Goal: Transaction & Acquisition: Purchase product/service

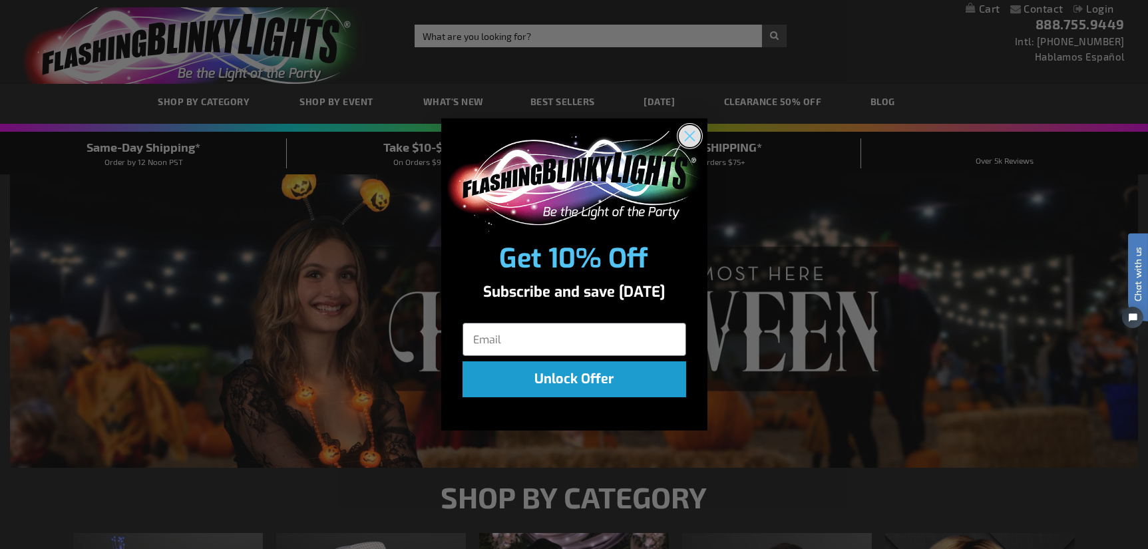
click at [691, 134] on icon "Close dialog" at bounding box center [689, 136] width 9 height 9
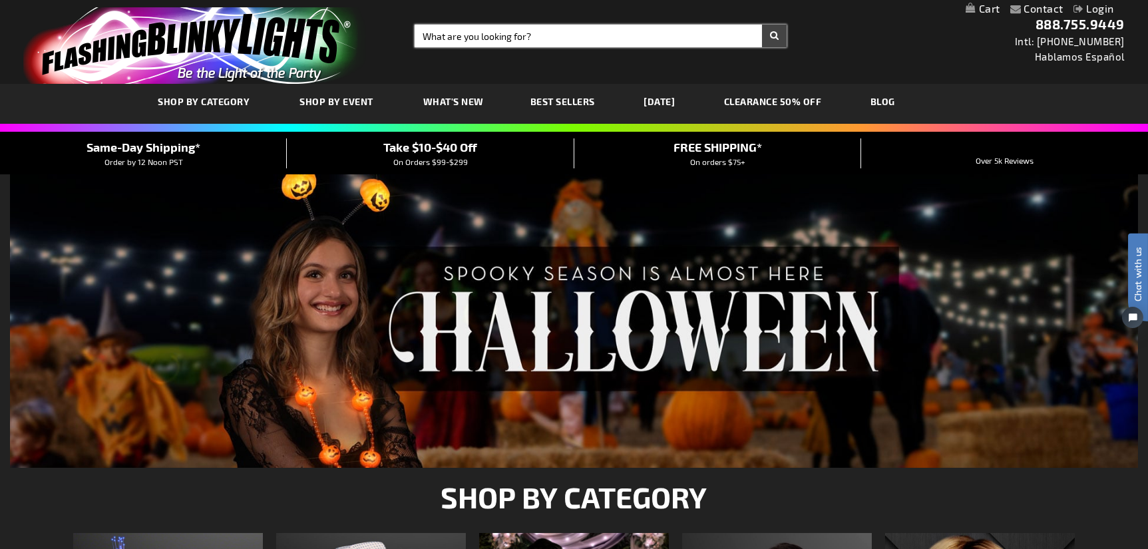
click at [443, 31] on input "Search" at bounding box center [601, 36] width 373 height 23
type input "furniture"
click at [762, 25] on button "Search" at bounding box center [774, 36] width 25 height 23
